Goal: Task Accomplishment & Management: Use online tool/utility

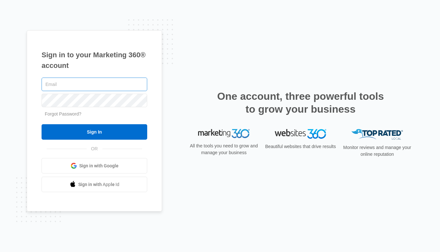
click at [58, 88] on input "text" at bounding box center [95, 85] width 106 height 14
type input "[EMAIL_ADDRESS][DOMAIN_NAME]"
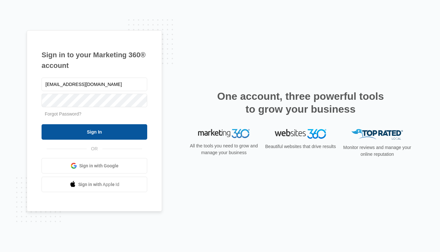
click at [99, 133] on input "Sign In" at bounding box center [95, 131] width 106 height 15
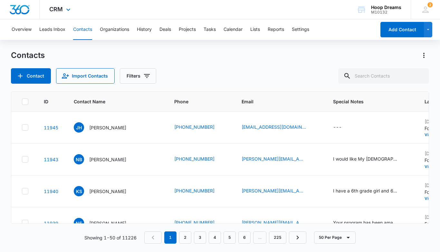
click at [63, 8] on div "CRM Apps Reputation Websites Forms CRM Email Social Shop Payments POS Content A…" at bounding box center [61, 9] width 42 height 19
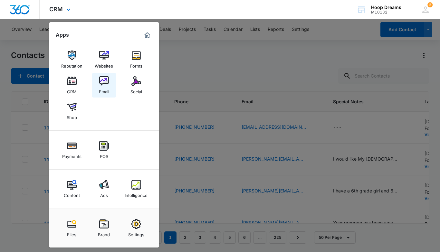
click at [97, 91] on link "Email" at bounding box center [104, 85] width 24 height 24
